Goal: Communication & Community: Answer question/provide support

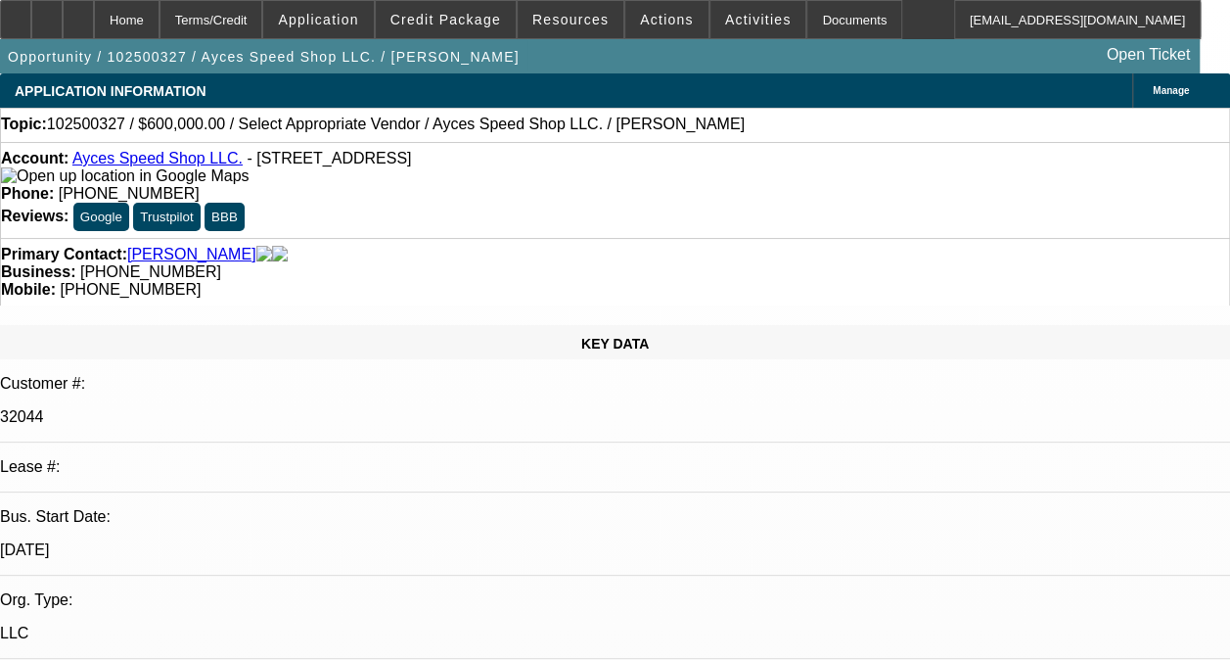
radio input "true"
select select "0"
select select "2"
select select "0.1"
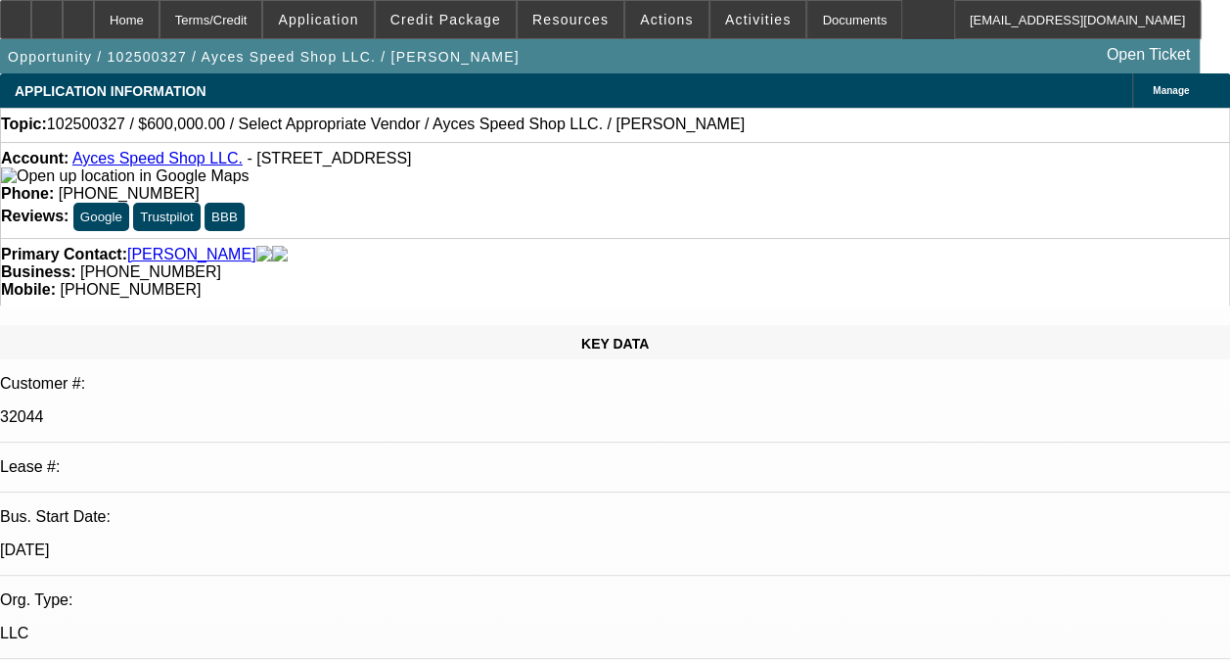
select select "1"
select select "2"
select select "4"
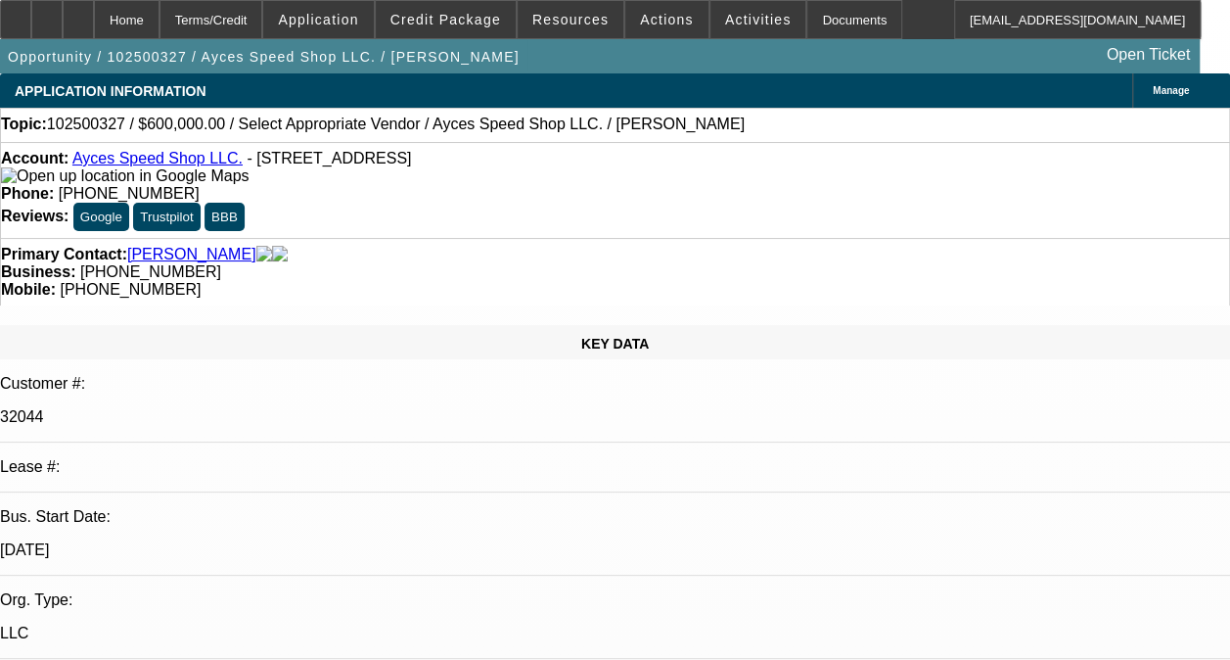
scroll to position [58, 0]
drag, startPoint x: 1032, startPoint y: 340, endPoint x: 1131, endPoint y: 353, distance: 100.8
drag, startPoint x: 998, startPoint y: 354, endPoint x: 1019, endPoint y: 362, distance: 22.0
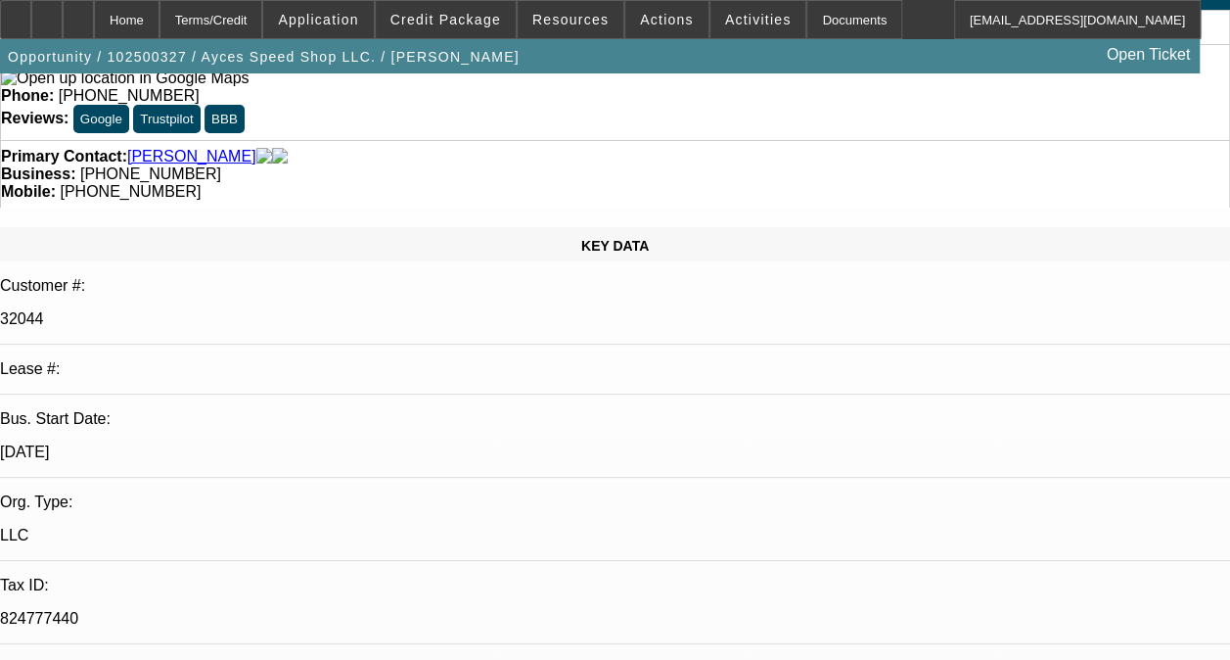
scroll to position [196, 0]
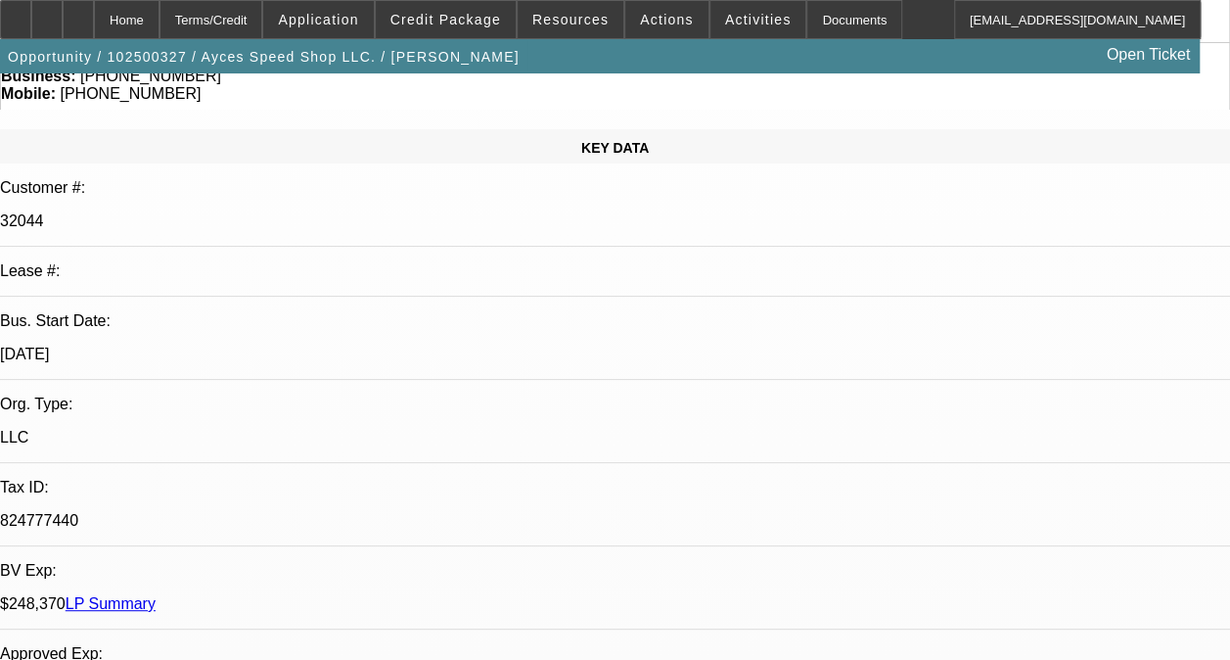
type textarea "-01,-02-,03-,04 ARE ALL ON ONGOING ACH. -01,-02,-03 ARE DISC SVC DEALS. HAS HAD…"
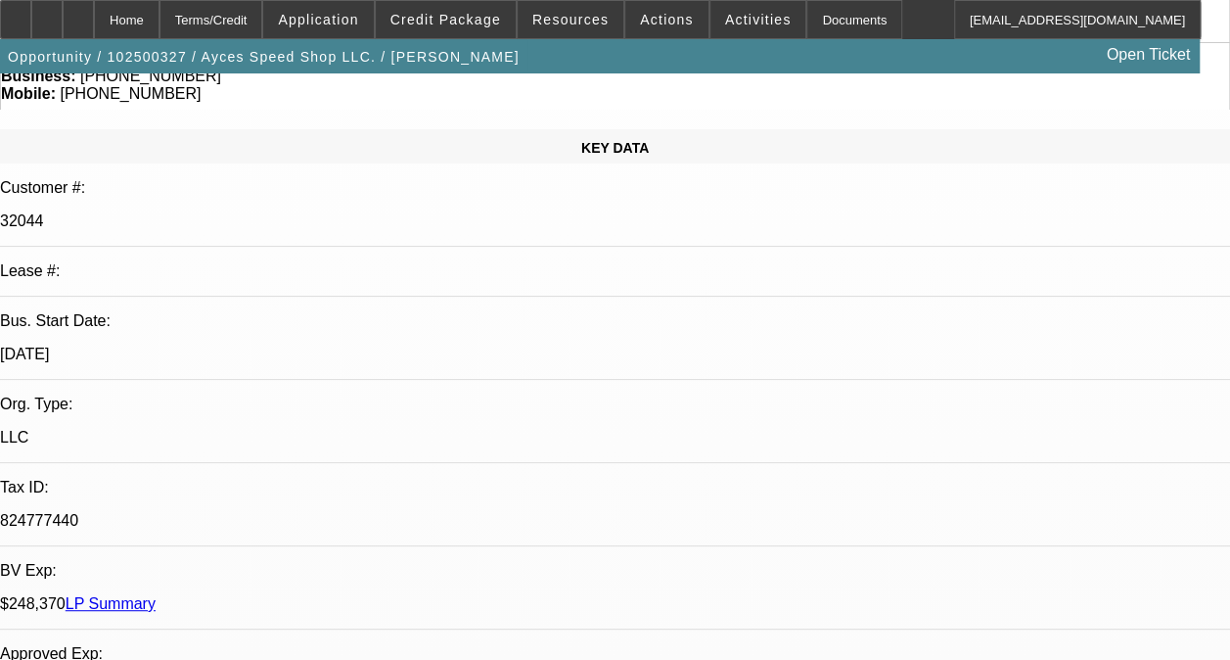
radio input "true"
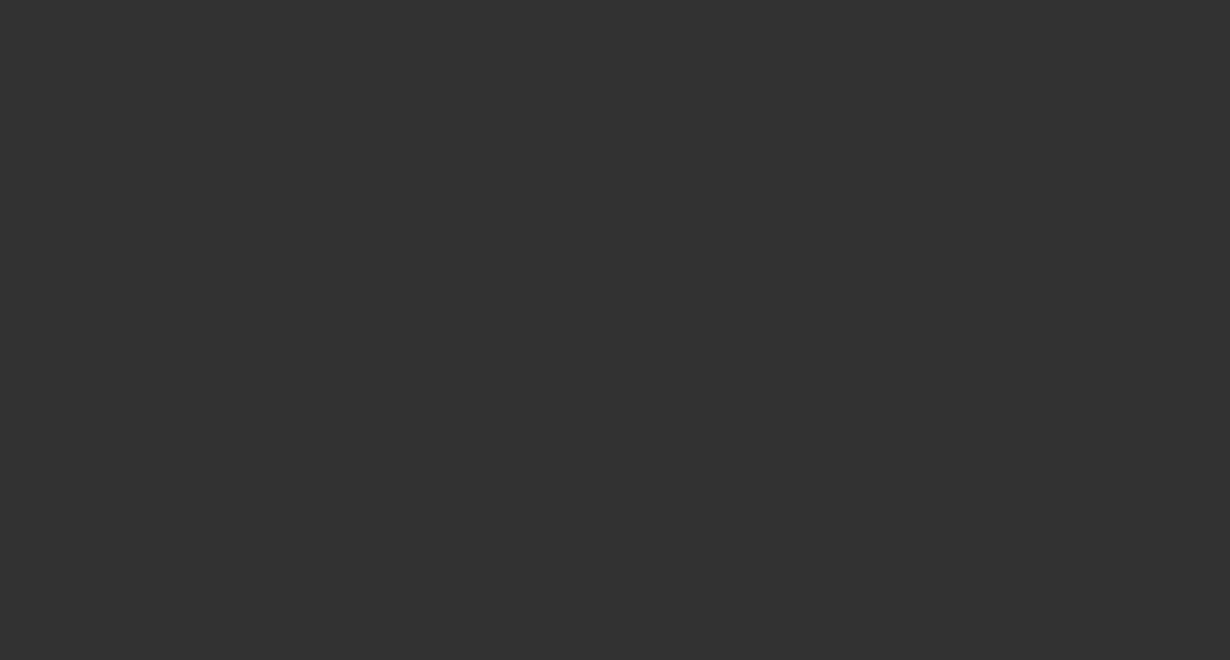
scroll to position [0, 0]
